Goal: Task Accomplishment & Management: Use online tool/utility

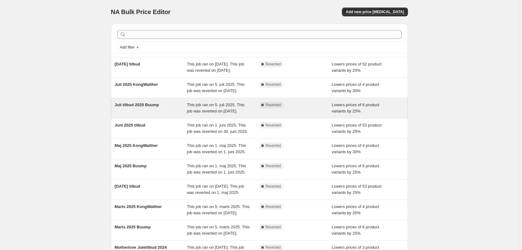
click at [151, 114] on div "Juli tilbud 2025 Buump" at bounding box center [151, 108] width 73 height 13
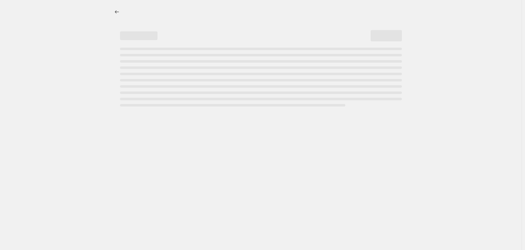
select select "percentage"
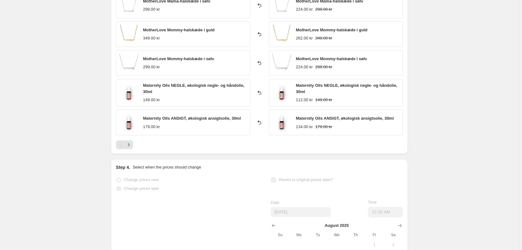
scroll to position [469, 0]
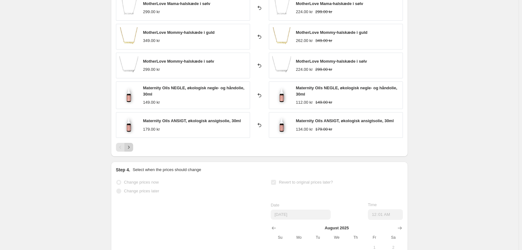
click at [132, 148] on icon "Next" at bounding box center [129, 147] width 6 height 6
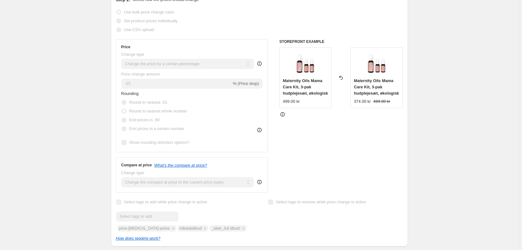
scroll to position [0, 0]
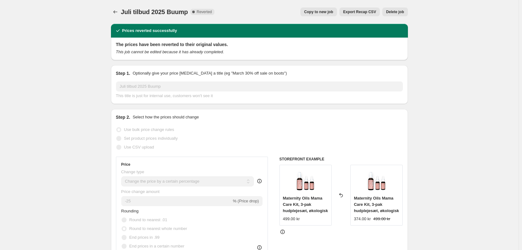
click at [330, 11] on span "Copy to new job" at bounding box center [318, 11] width 29 height 5
select select "percentage"
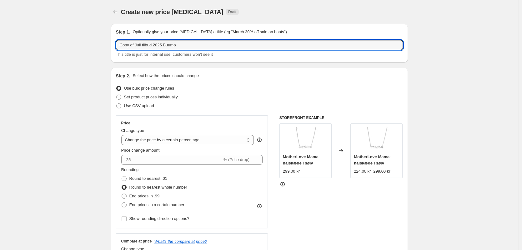
drag, startPoint x: 143, startPoint y: 43, endPoint x: 94, endPoint y: 43, distance: 48.2
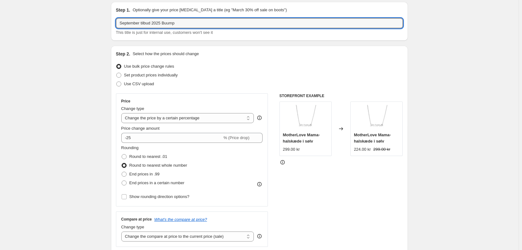
scroll to position [31, 0]
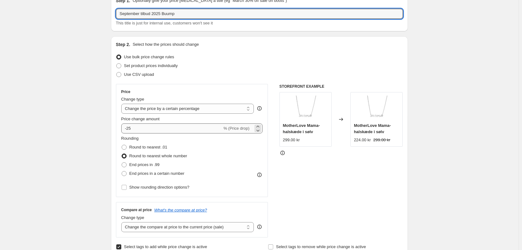
type input "September tilbud 2025 Buump"
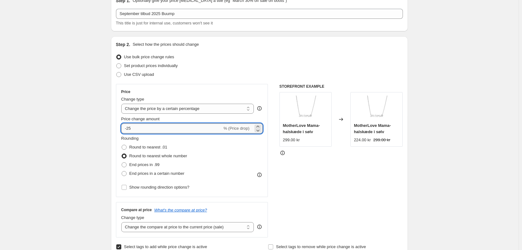
drag, startPoint x: 136, startPoint y: 130, endPoint x: 129, endPoint y: 129, distance: 7.3
click at [129, 129] on input "-25" at bounding box center [171, 128] width 101 height 10
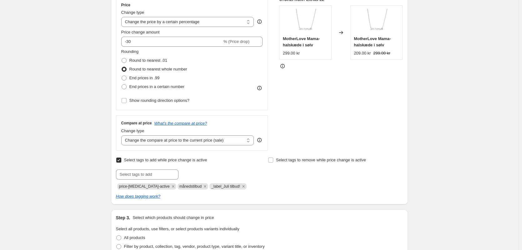
scroll to position [125, 0]
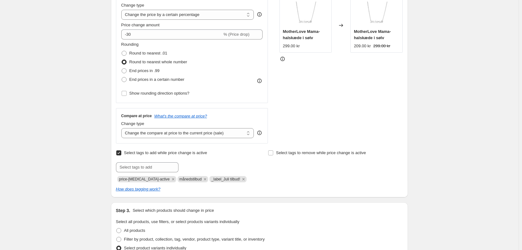
click at [87, 111] on div "Create new price [MEDICAL_DATA]. This page is ready Create new price [MEDICAL_D…" at bounding box center [259, 215] width 519 height 681
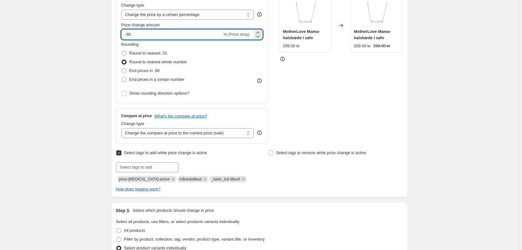
click at [130, 33] on input "-30" at bounding box center [171, 34] width 101 height 10
click at [93, 99] on div "Create new price [MEDICAL_DATA]. This page is ready Create new price [MEDICAL_D…" at bounding box center [259, 215] width 519 height 681
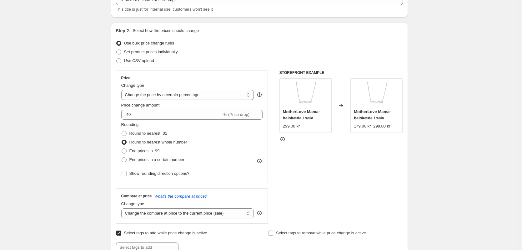
scroll to position [31, 0]
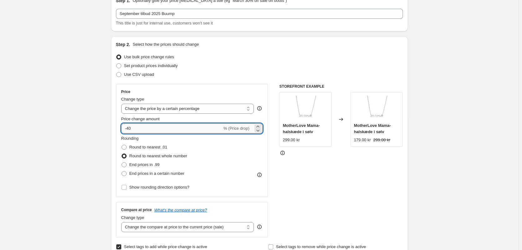
click at [131, 128] on input "-40" at bounding box center [171, 128] width 101 height 10
type input "-40"
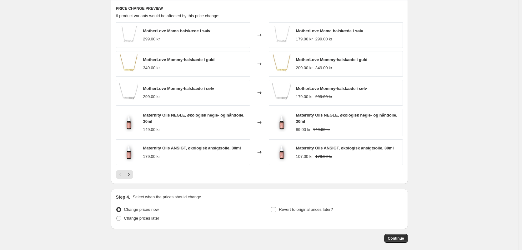
scroll to position [432, 0]
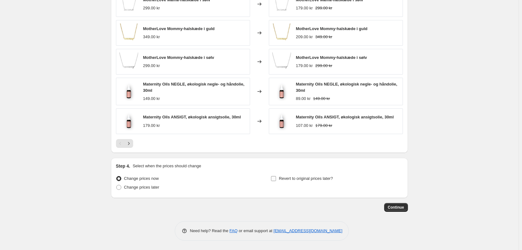
click at [276, 176] on input "Revert to original prices later?" at bounding box center [273, 178] width 5 height 5
checkbox input "true"
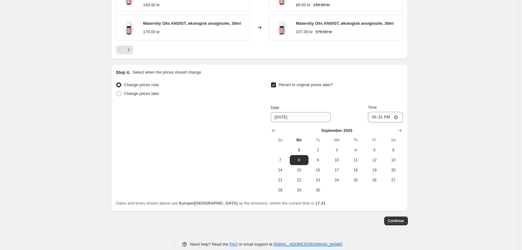
scroll to position [526, 0]
click at [382, 113] on input "17:31" at bounding box center [385, 116] width 35 height 11
type input "00:02"
click at [156, 154] on div "Change prices now Change prices later Revert to original prices later? Date [DA…" at bounding box center [259, 137] width 287 height 114
click at [397, 129] on button "Show next month, October 2025" at bounding box center [400, 129] width 9 height 9
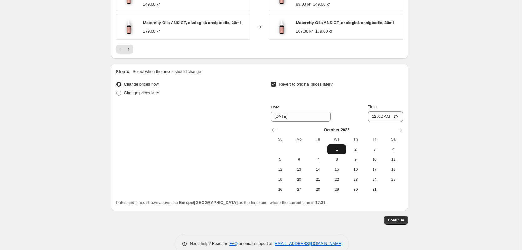
click at [341, 152] on span "1" at bounding box center [337, 149] width 14 height 5
type input "[DATE]"
click at [237, 163] on div "Change prices now Change prices later Revert to original prices later? Date [DA…" at bounding box center [259, 137] width 287 height 114
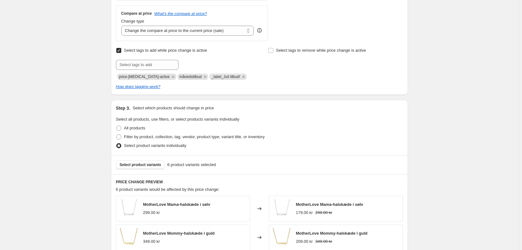
scroll to position [213, 0]
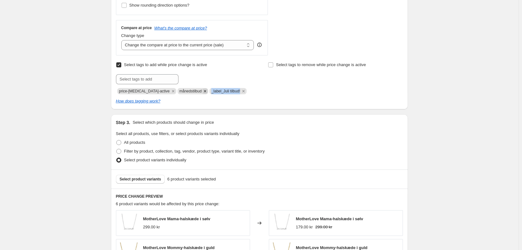
drag, startPoint x: 230, startPoint y: 91, endPoint x: 196, endPoint y: 91, distance: 34.1
click at [196, 91] on div "price-[MEDICAL_DATA]-active månedstilbud _label_Juli tilbud!" at bounding box center [183, 91] width 135 height 8
copy span "_label_Juli tilbud!"
click at [154, 76] on input "text" at bounding box center [147, 79] width 63 height 10
paste input "_label_Juli tilbud!"
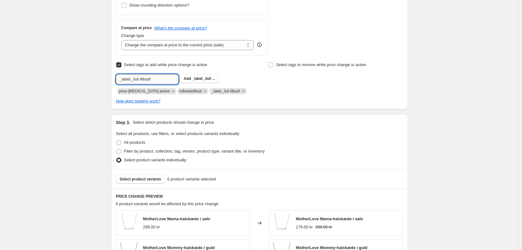
click at [135, 78] on input "_label_Juli tilbud!" at bounding box center [147, 79] width 63 height 10
click at [136, 78] on input "_label_Juli tilbud!" at bounding box center [147, 79] width 63 height 10
type input "_label_Septembertilbud!"
click at [280, 84] on div "Select tags to remove while price change is active" at bounding box center [335, 77] width 135 height 34
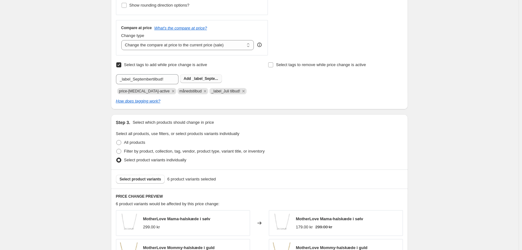
click at [211, 77] on span "_label_Septe..." at bounding box center [205, 78] width 26 height 4
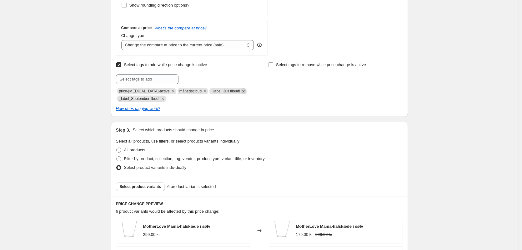
click at [241, 90] on icon "Remove _label_Juli tilbud!" at bounding box center [244, 91] width 6 height 6
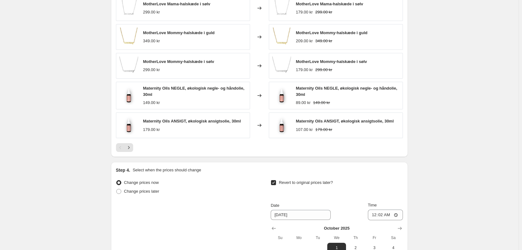
scroll to position [463, 0]
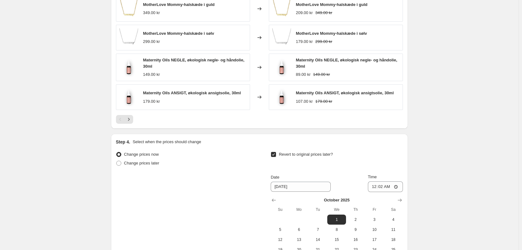
click at [135, 115] on div at bounding box center [259, 119] width 287 height 9
click at [132, 116] on icon "Next" at bounding box center [129, 119] width 6 height 6
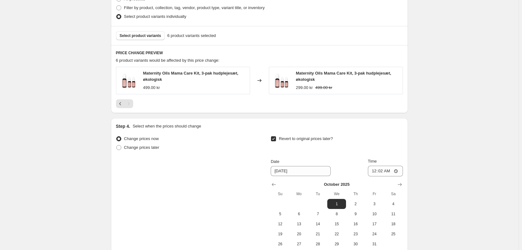
scroll to position [361, 0]
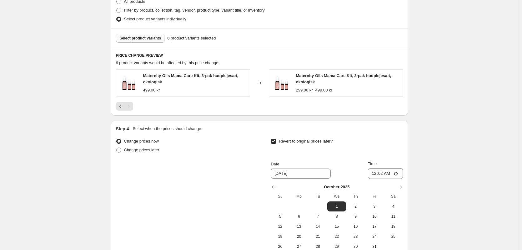
click at [136, 34] on button "Select product variants" at bounding box center [140, 38] width 49 height 9
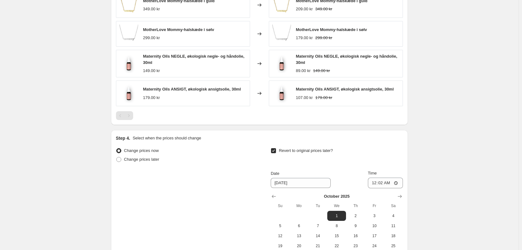
scroll to position [539, 0]
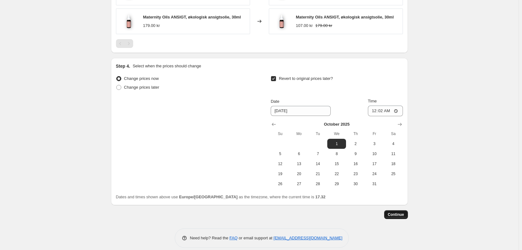
click at [401, 210] on button "Continue" at bounding box center [396, 214] width 24 height 9
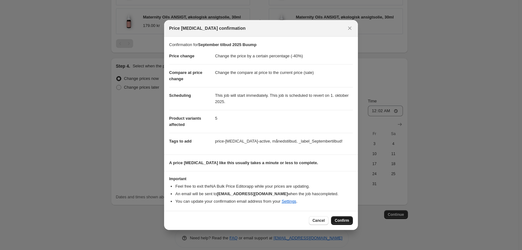
click at [340, 220] on span "Confirm" at bounding box center [342, 220] width 14 height 5
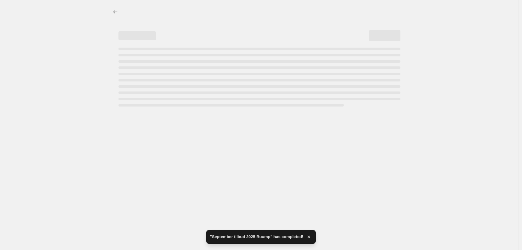
select select "percentage"
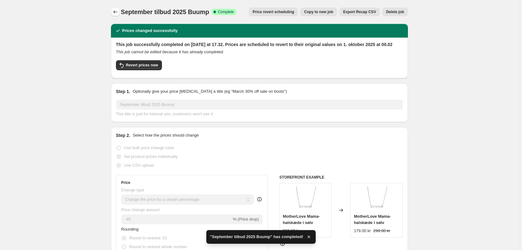
click at [116, 13] on icon "Price change jobs" at bounding box center [115, 12] width 6 height 6
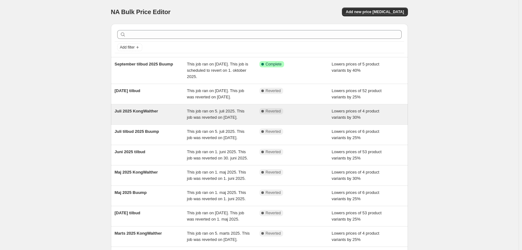
click at [130, 120] on div "Juli 2025 KongWalther" at bounding box center [151, 114] width 73 height 13
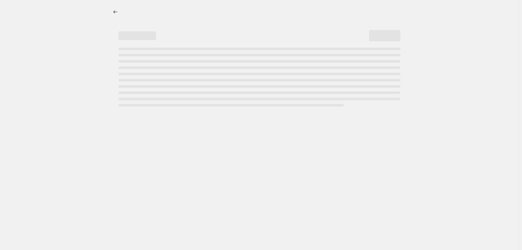
select select "percentage"
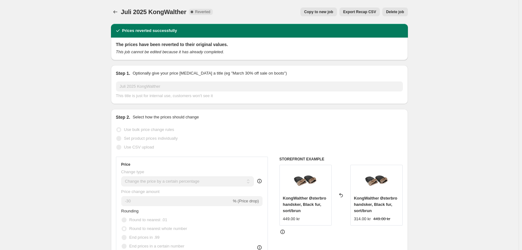
click at [323, 12] on span "Copy to new job" at bounding box center [318, 11] width 29 height 5
select select "percentage"
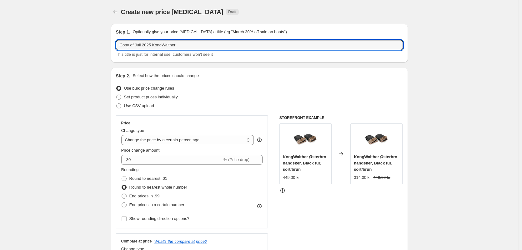
drag, startPoint x: 143, startPoint y: 44, endPoint x: 87, endPoint y: 44, distance: 55.7
type input "[DATE] KongWalther"
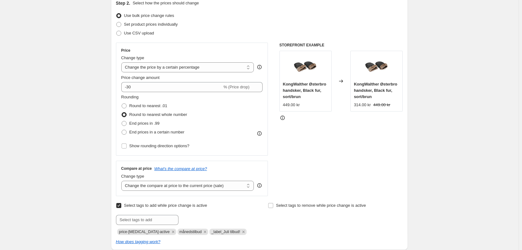
scroll to position [94, 0]
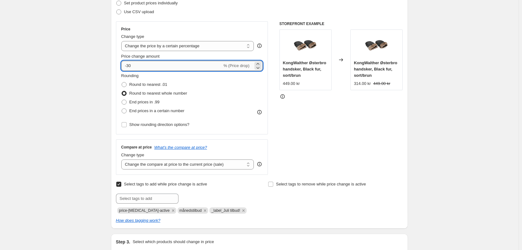
drag, startPoint x: 135, startPoint y: 68, endPoint x: 129, endPoint y: 67, distance: 6.3
click at [129, 67] on input "-30" at bounding box center [171, 66] width 101 height 10
type input "-25"
click at [53, 121] on div "Create new price [MEDICAL_DATA]. This page is ready Create new price [MEDICAL_D…" at bounding box center [259, 234] width 519 height 656
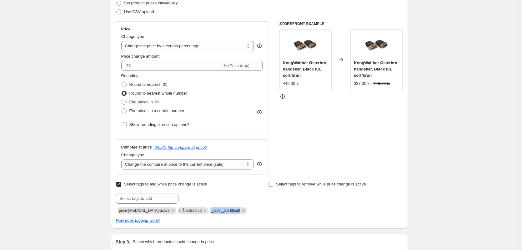
drag, startPoint x: 230, startPoint y: 210, endPoint x: 193, endPoint y: 211, distance: 37.5
click at [193, 211] on div "price-[MEDICAL_DATA]-active månedstilbud _label_Juli tilbud!" at bounding box center [183, 210] width 135 height 8
copy div "månedstilbud _label_Juli tilbud!"
click at [157, 199] on input "text" at bounding box center [147, 198] width 63 height 10
paste input "_label_Juli tilbud!"
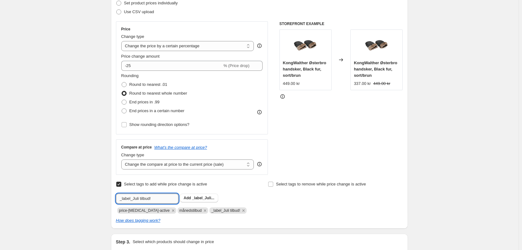
click at [140, 197] on input "_label_Juli tilbud!" at bounding box center [147, 198] width 63 height 10
click at [138, 198] on input "_label_Juli tilbud!" at bounding box center [147, 198] width 63 height 10
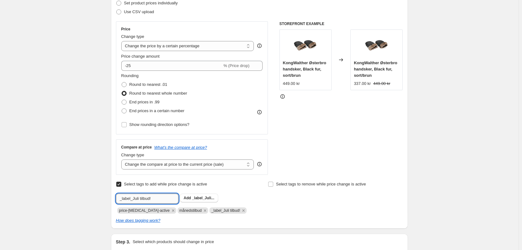
click at [138, 198] on input "_label_Juli tilbud!" at bounding box center [147, 198] width 63 height 10
type input "_label_Septembertilbud!"
click at [201, 197] on span "_label_Sept..." at bounding box center [204, 197] width 24 height 4
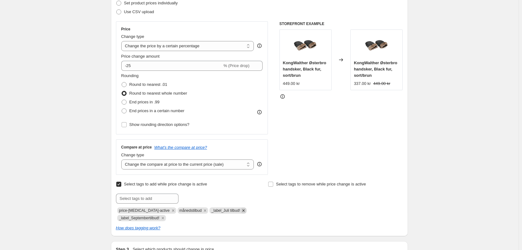
click at [243, 210] on icon "Remove _label_Juli tilbud!" at bounding box center [244, 210] width 2 height 2
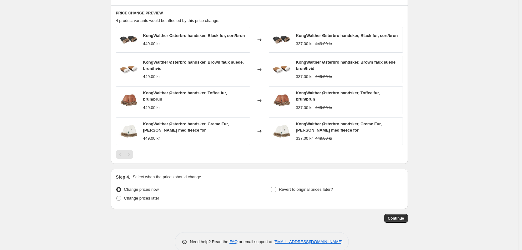
scroll to position [407, 0]
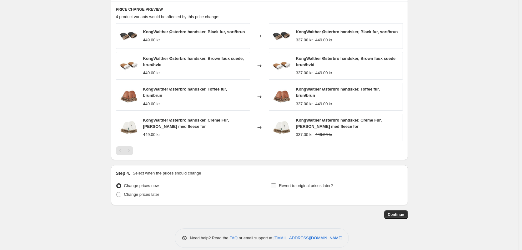
click at [276, 183] on input "Revert to original prices later?" at bounding box center [273, 185] width 5 height 5
checkbox input "true"
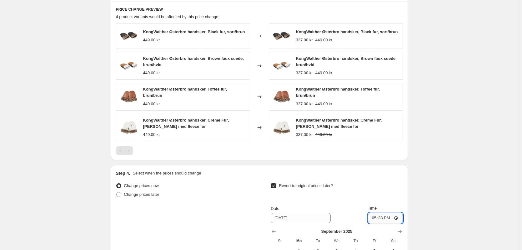
click at [382, 212] on input "17:33" at bounding box center [385, 217] width 35 height 11
type input "00:01"
click at [208, 197] on div "Change prices now Change prices later Revert to original prices later? Date [DA…" at bounding box center [259, 238] width 287 height 114
click at [402, 227] on button "Show next month, October 2025" at bounding box center [400, 231] width 9 height 9
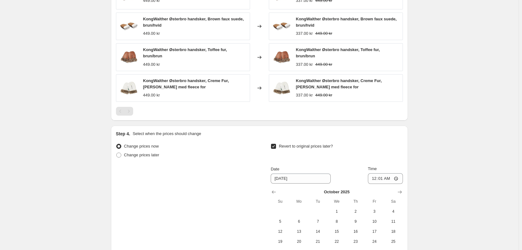
scroll to position [501, 0]
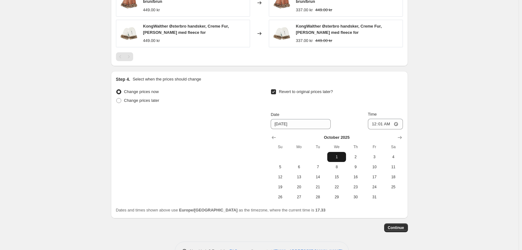
click at [340, 154] on span "1" at bounding box center [337, 156] width 14 height 5
type input "[DATE]"
click at [402, 225] on span "Continue" at bounding box center [396, 227] width 16 height 5
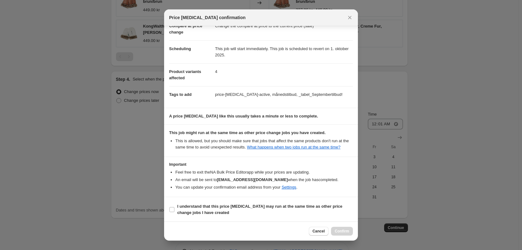
scroll to position [37, 0]
click at [174, 208] on input "I understand that this price [MEDICAL_DATA] may run at the same time as other p…" at bounding box center [171, 208] width 5 height 5
checkbox input "true"
click at [346, 234] on button "Confirm" at bounding box center [342, 230] width 22 height 9
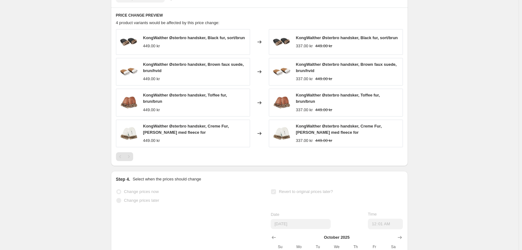
scroll to position [313, 0]
